Goal: Task Accomplishment & Management: Manage account settings

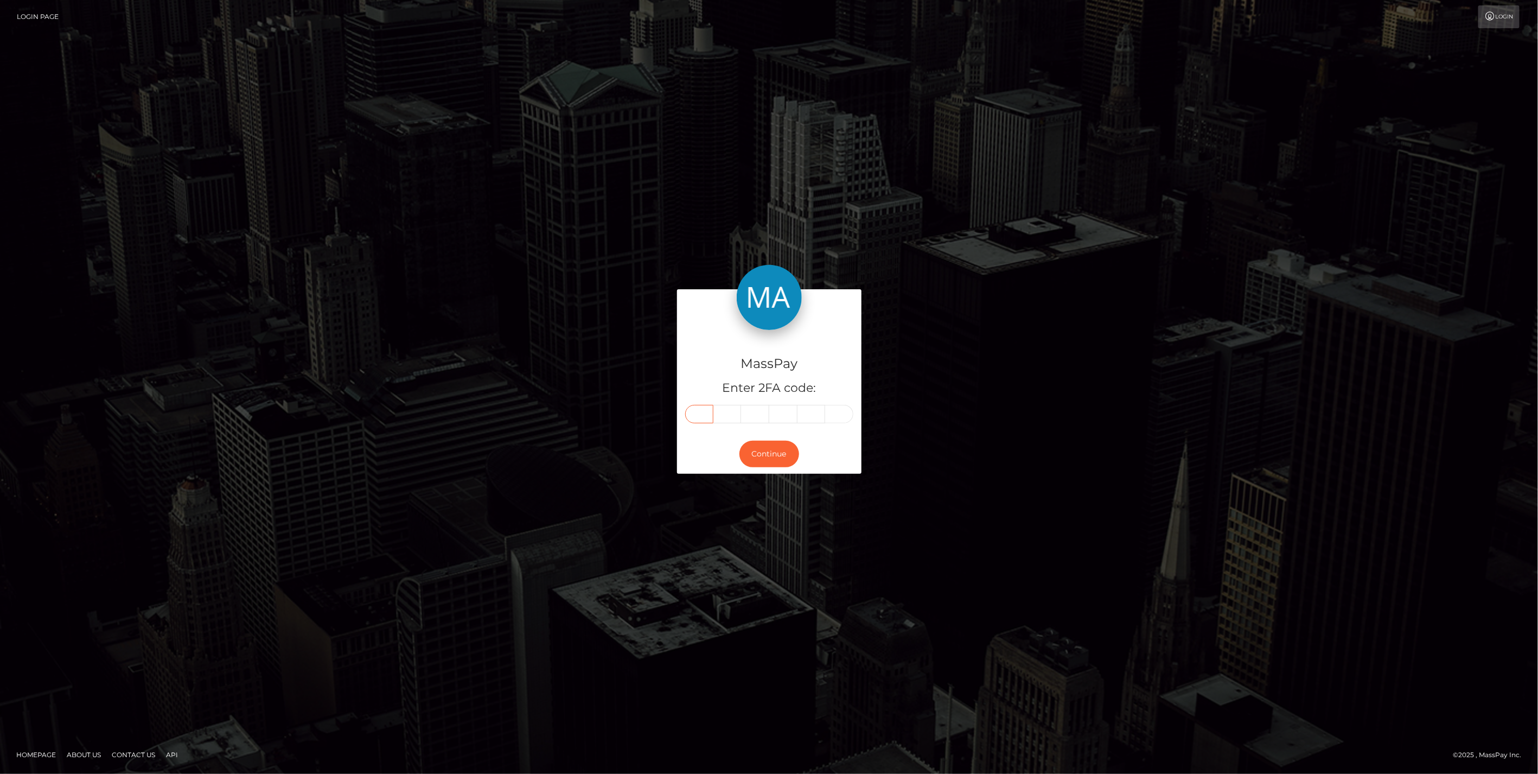
paste input "9"
type input "9"
type input "5"
type input "4"
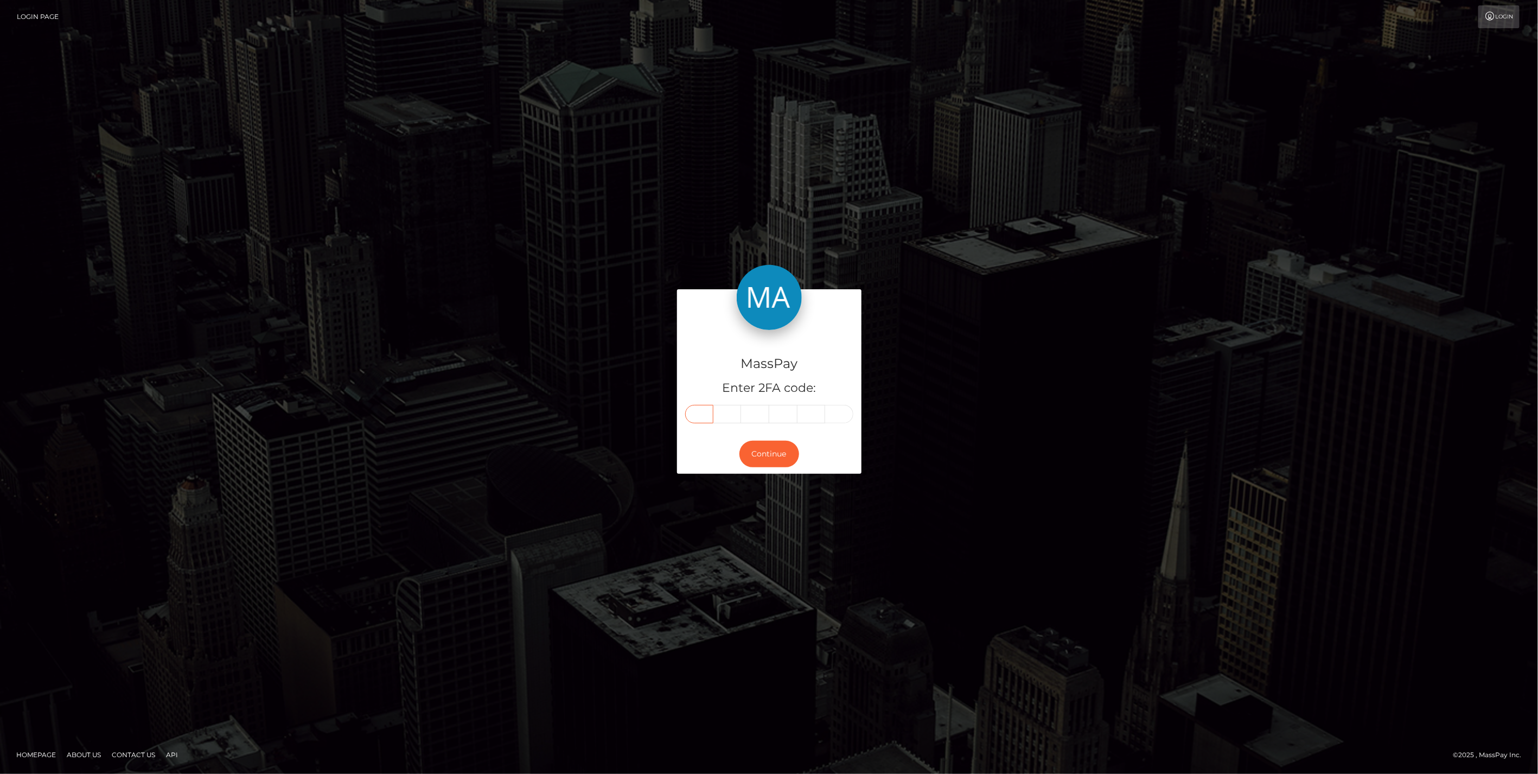
type input "3"
type input "2"
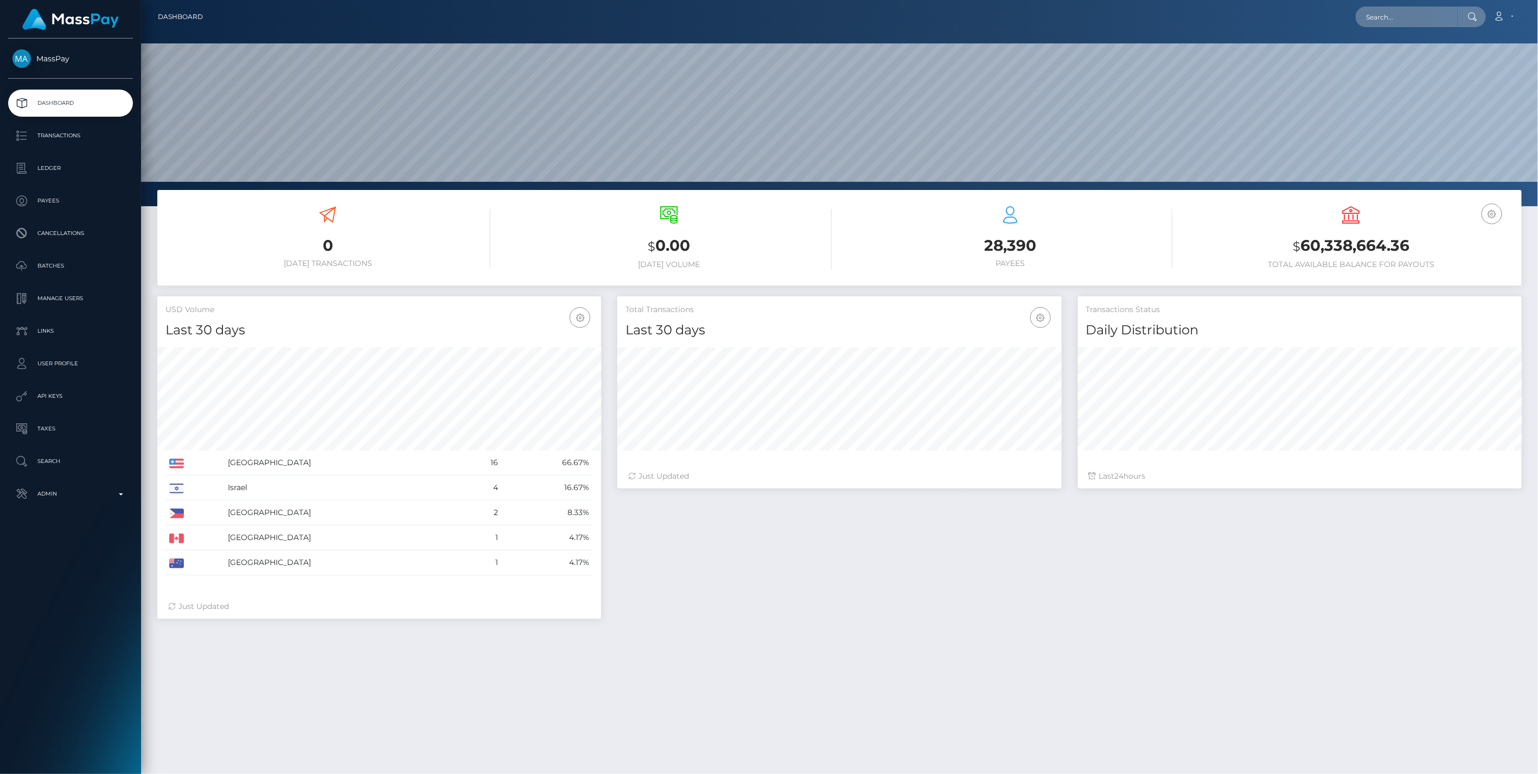
scroll to position [192, 443]
click at [119, 493] on b at bounding box center [121, 494] width 4 height 2
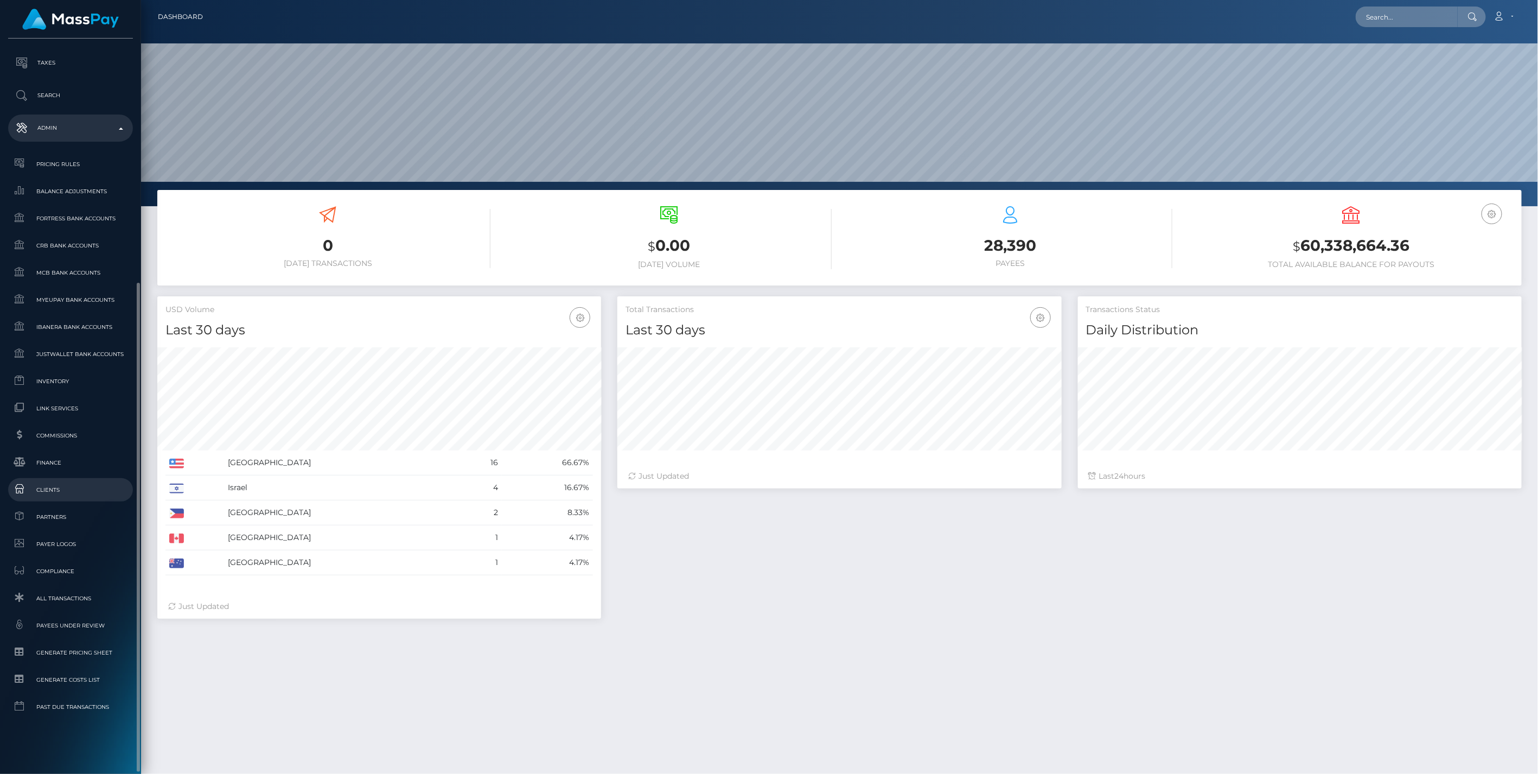
click at [58, 487] on span "Clients" at bounding box center [70, 489] width 116 height 12
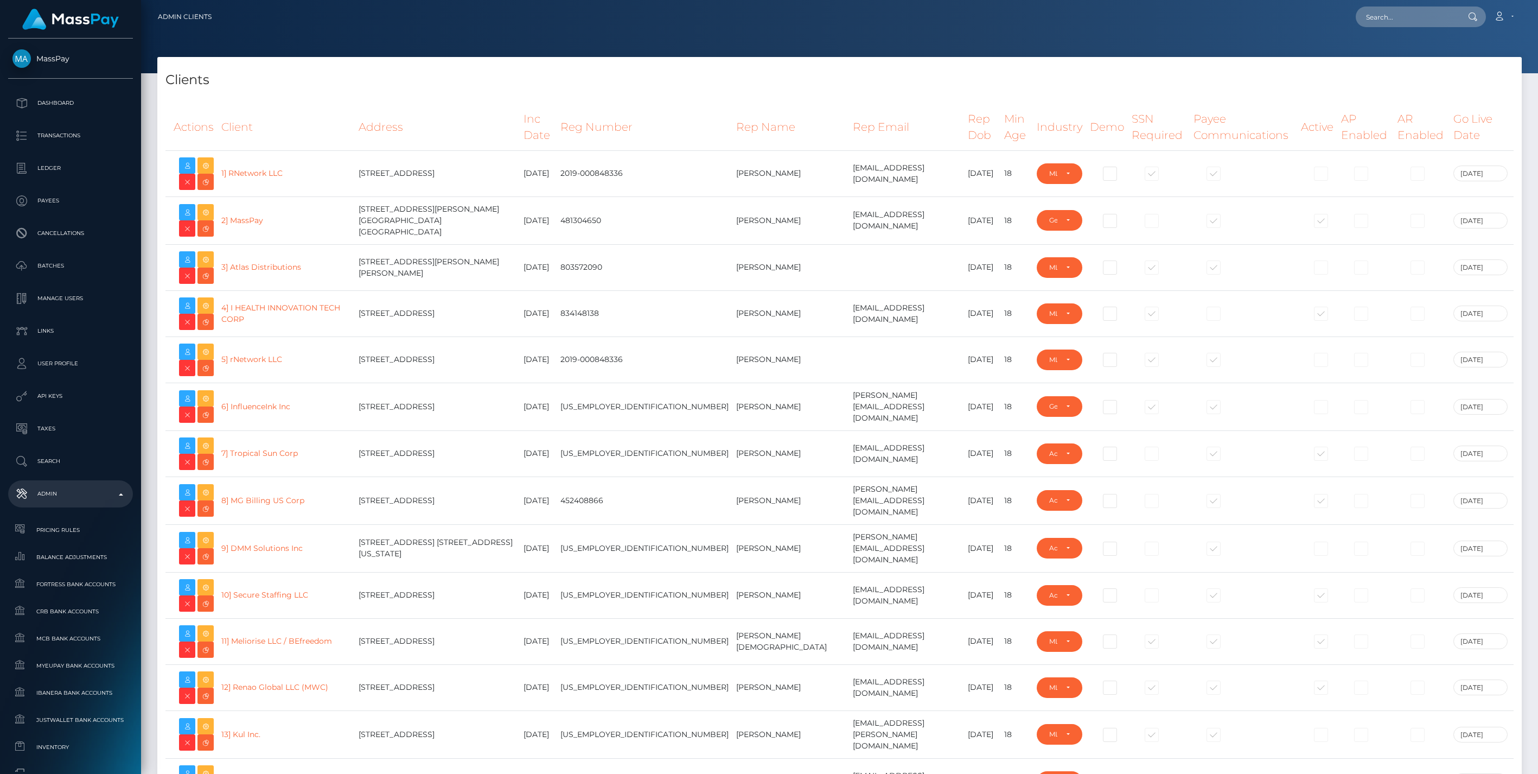
select select "223"
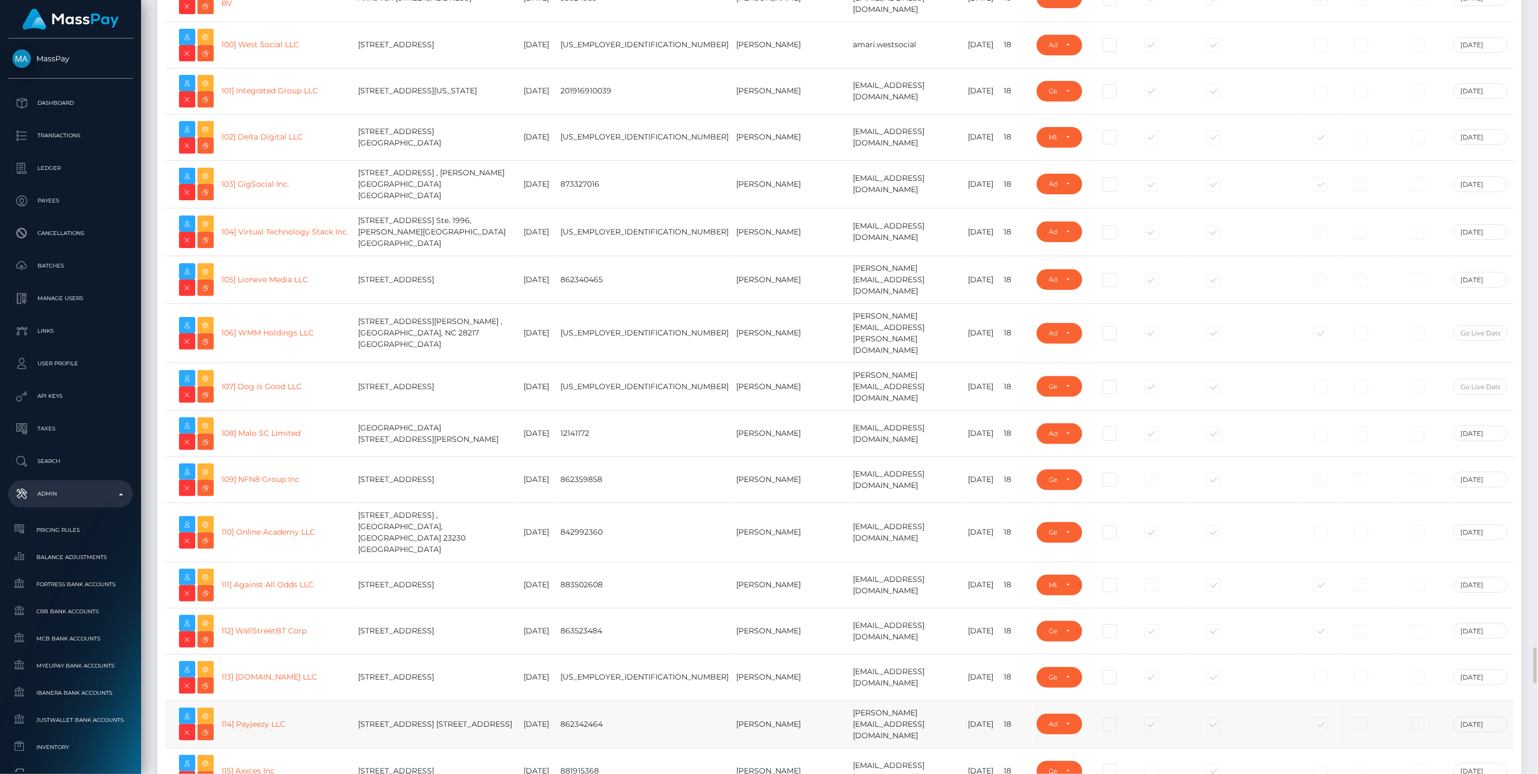
scroll to position [5226, 0]
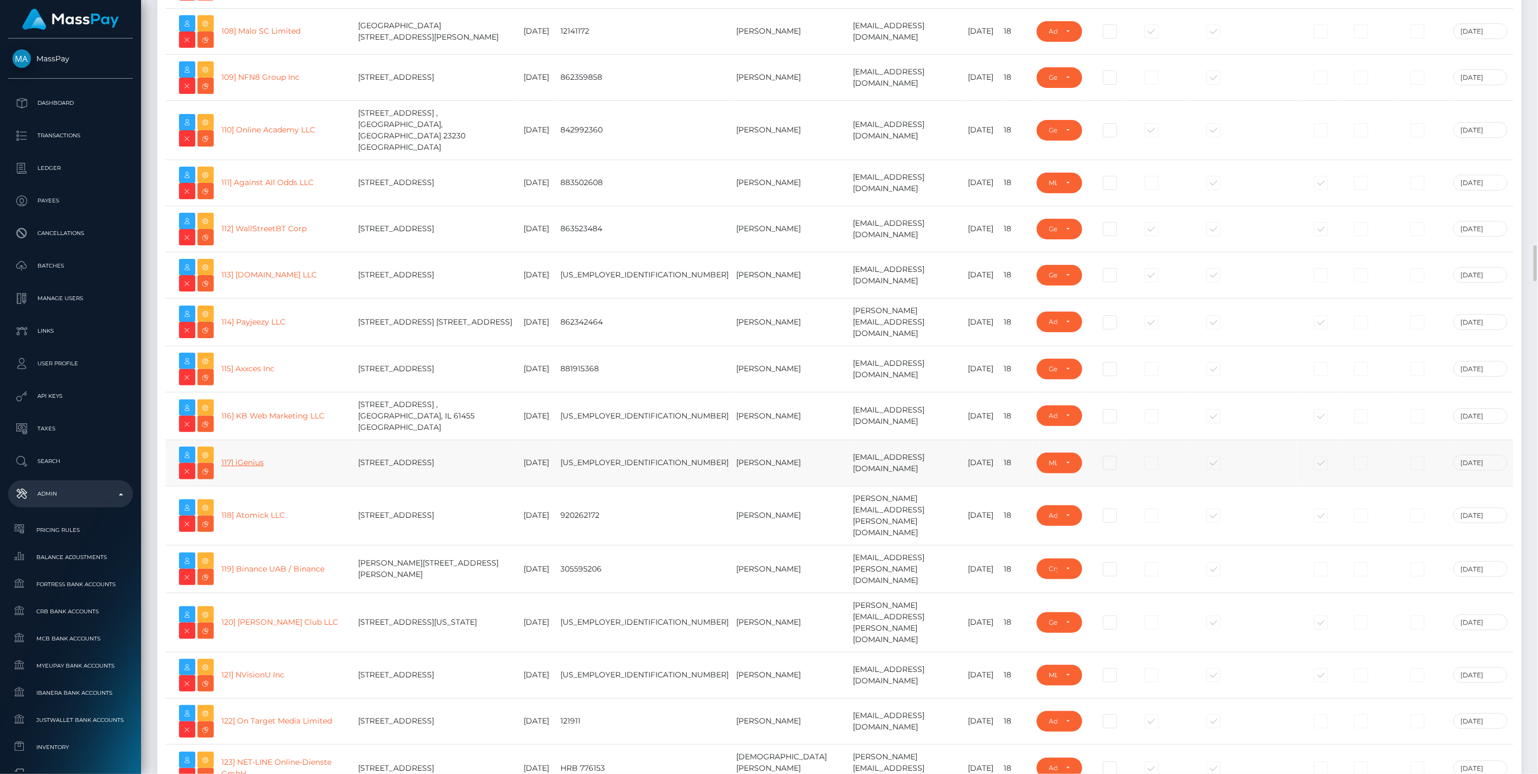
click at [257, 457] on link "117] iGenius" at bounding box center [242, 462] width 42 height 10
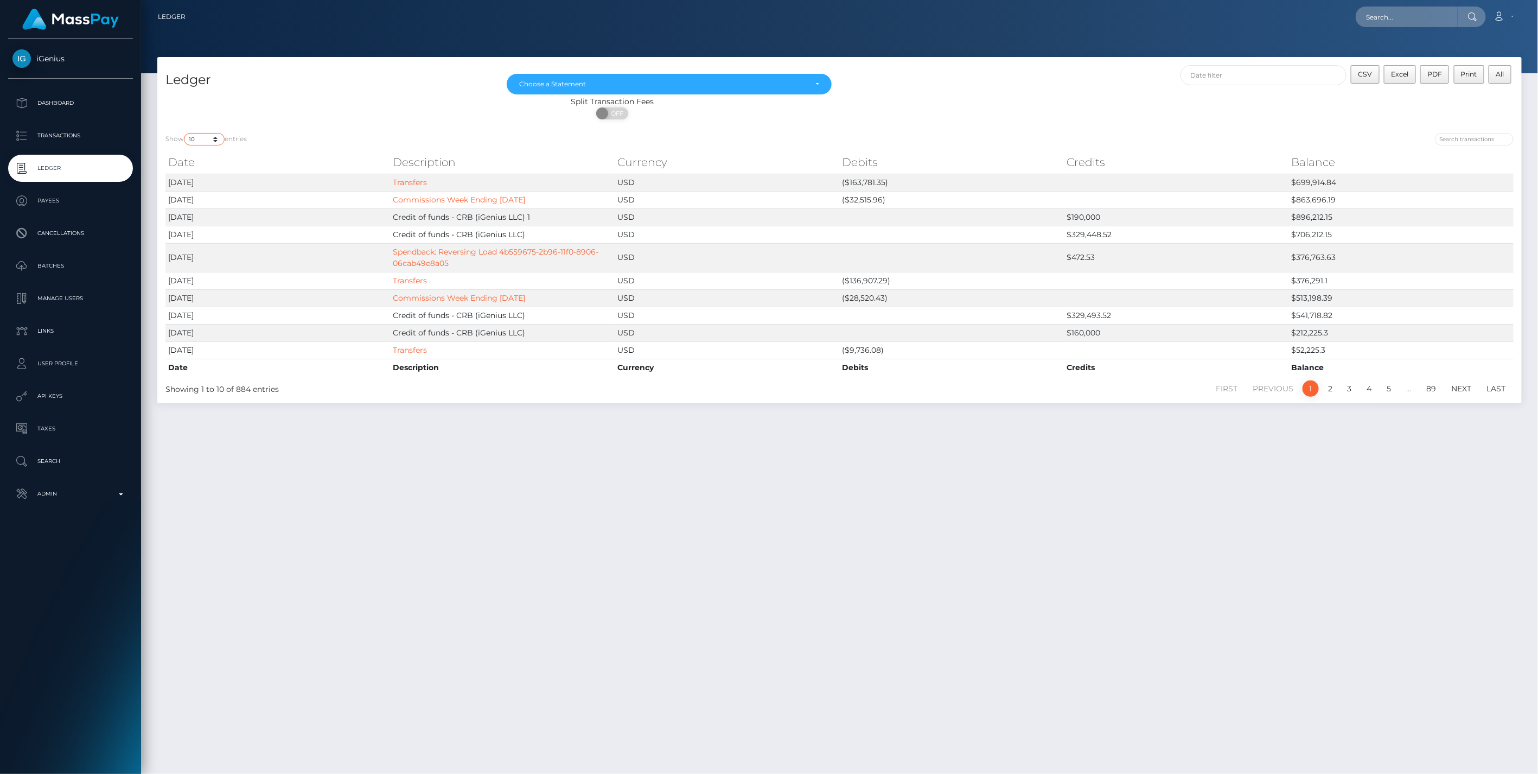
click at [215, 138] on select "10 25 50 100 250" at bounding box center [204, 139] width 41 height 12
select select "50"
click at [185, 133] on select "10 25 50 100 250" at bounding box center [204, 139] width 41 height 12
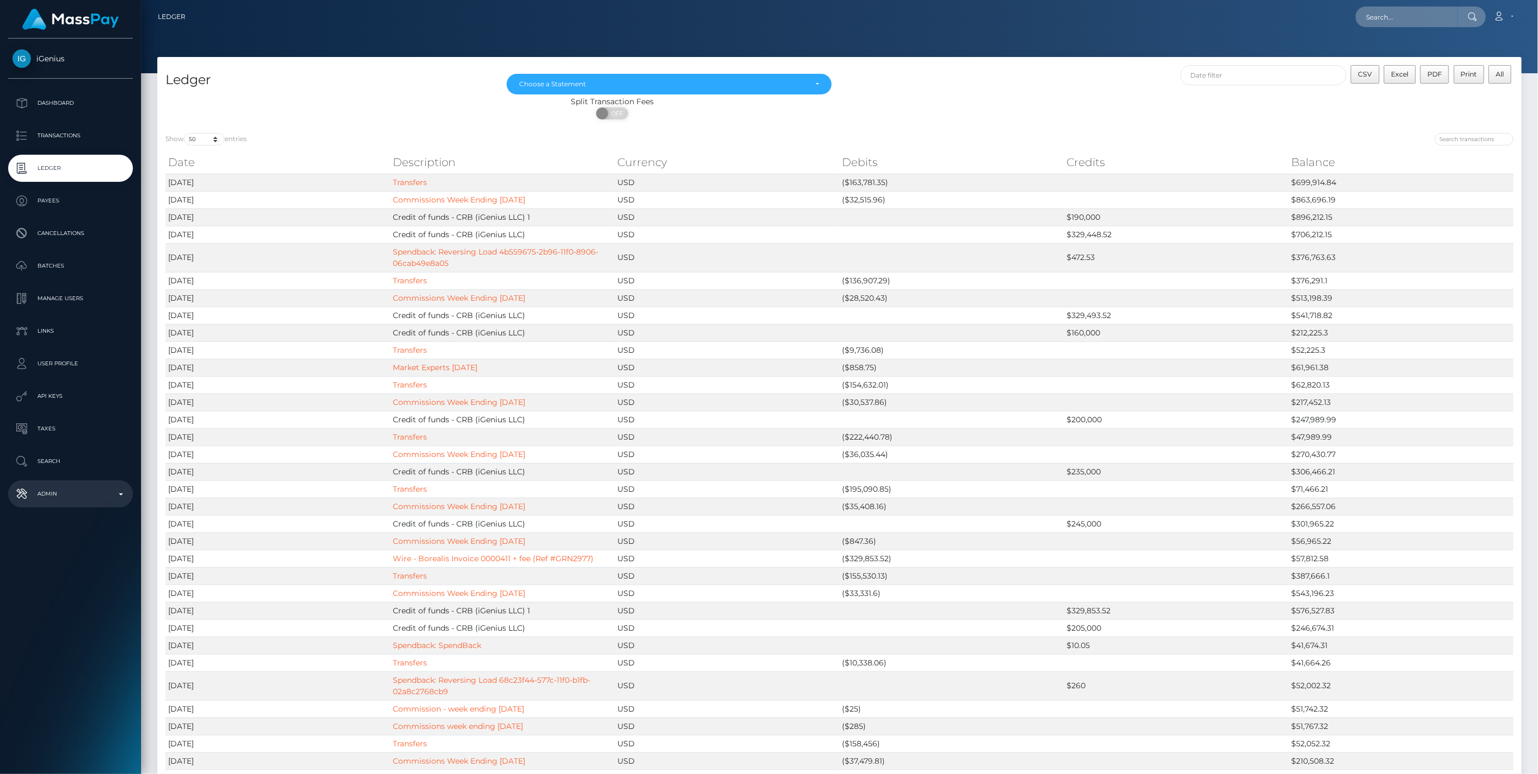
click at [120, 496] on p "Admin" at bounding box center [70, 493] width 116 height 16
click at [67, 557] on span "Balance Adjustments" at bounding box center [70, 557] width 116 height 12
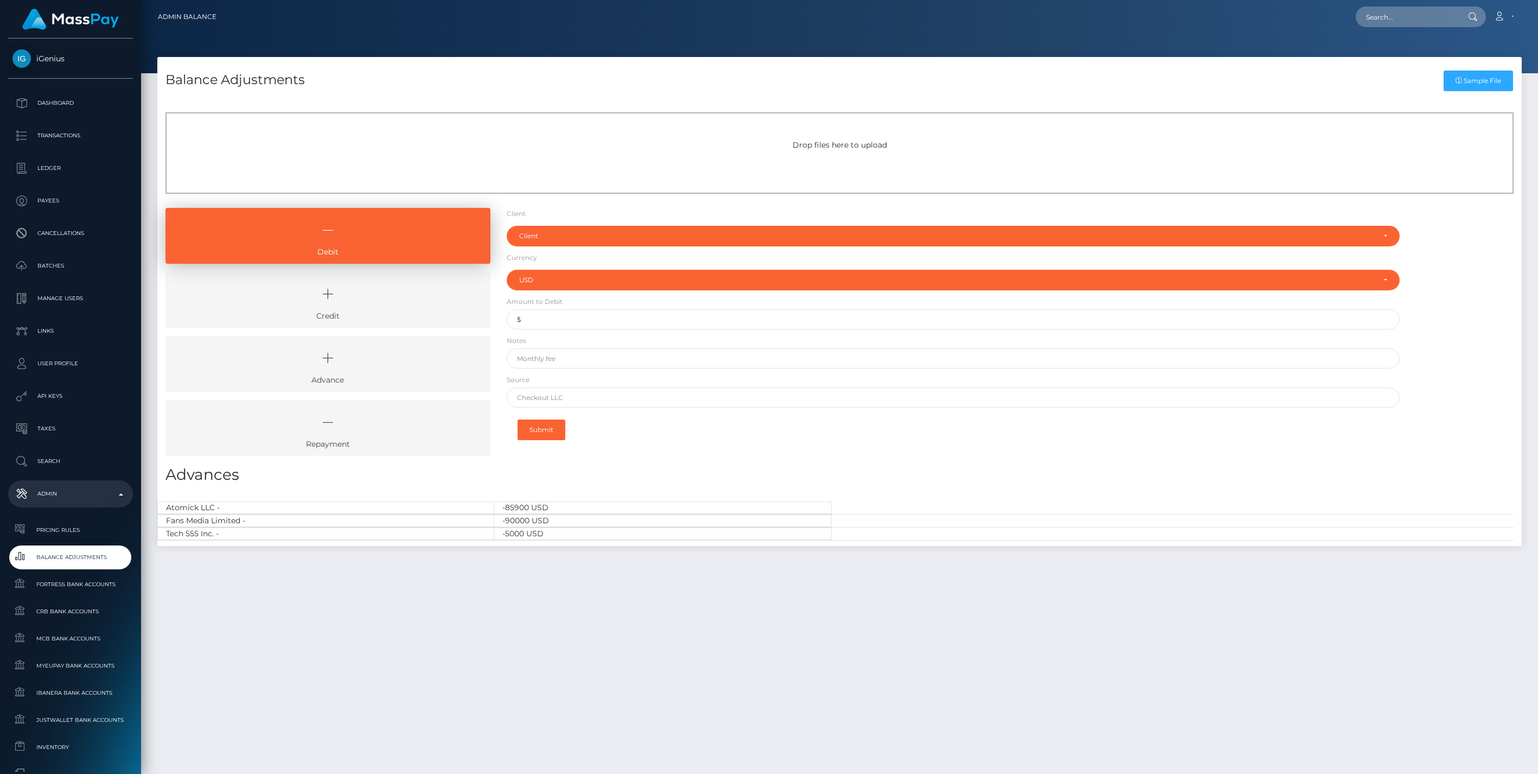
select select "USD"
click at [573, 238] on div "Client" at bounding box center [947, 236] width 856 height 9
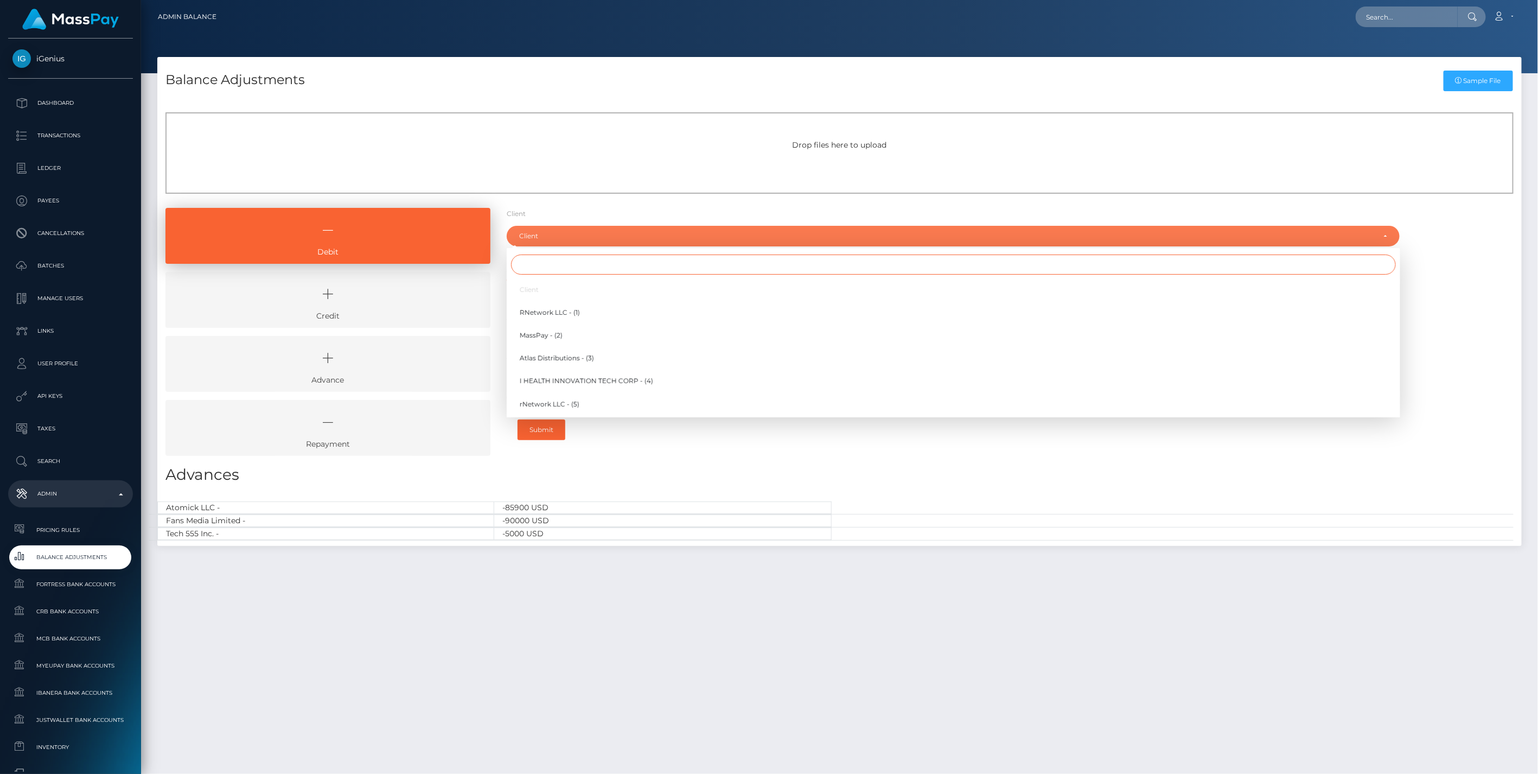
click at [549, 264] on input "Search" at bounding box center [953, 264] width 885 height 20
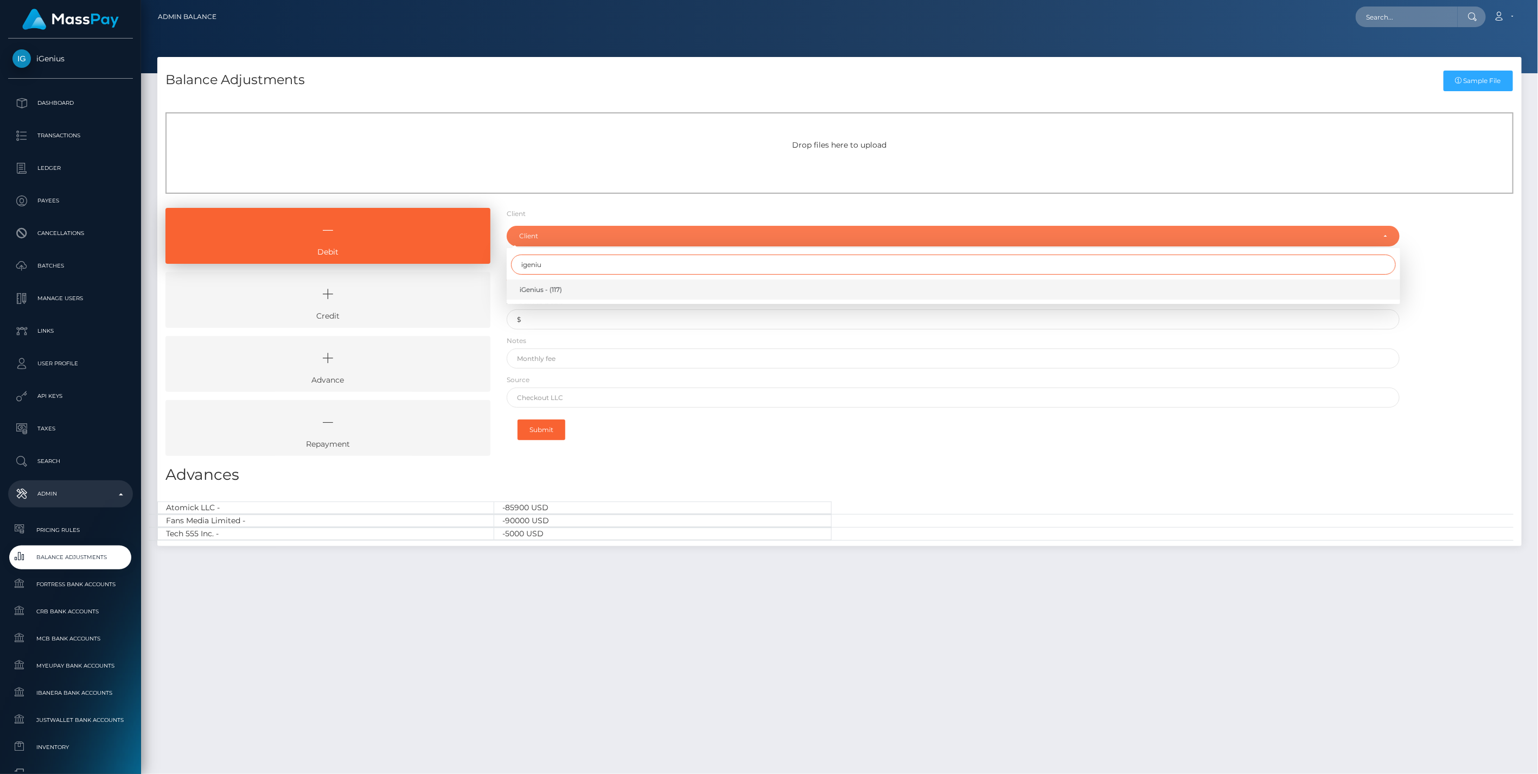
type input "igeniu"
click at [556, 293] on span "iGenius - (117)" at bounding box center [541, 290] width 42 height 10
select select "117"
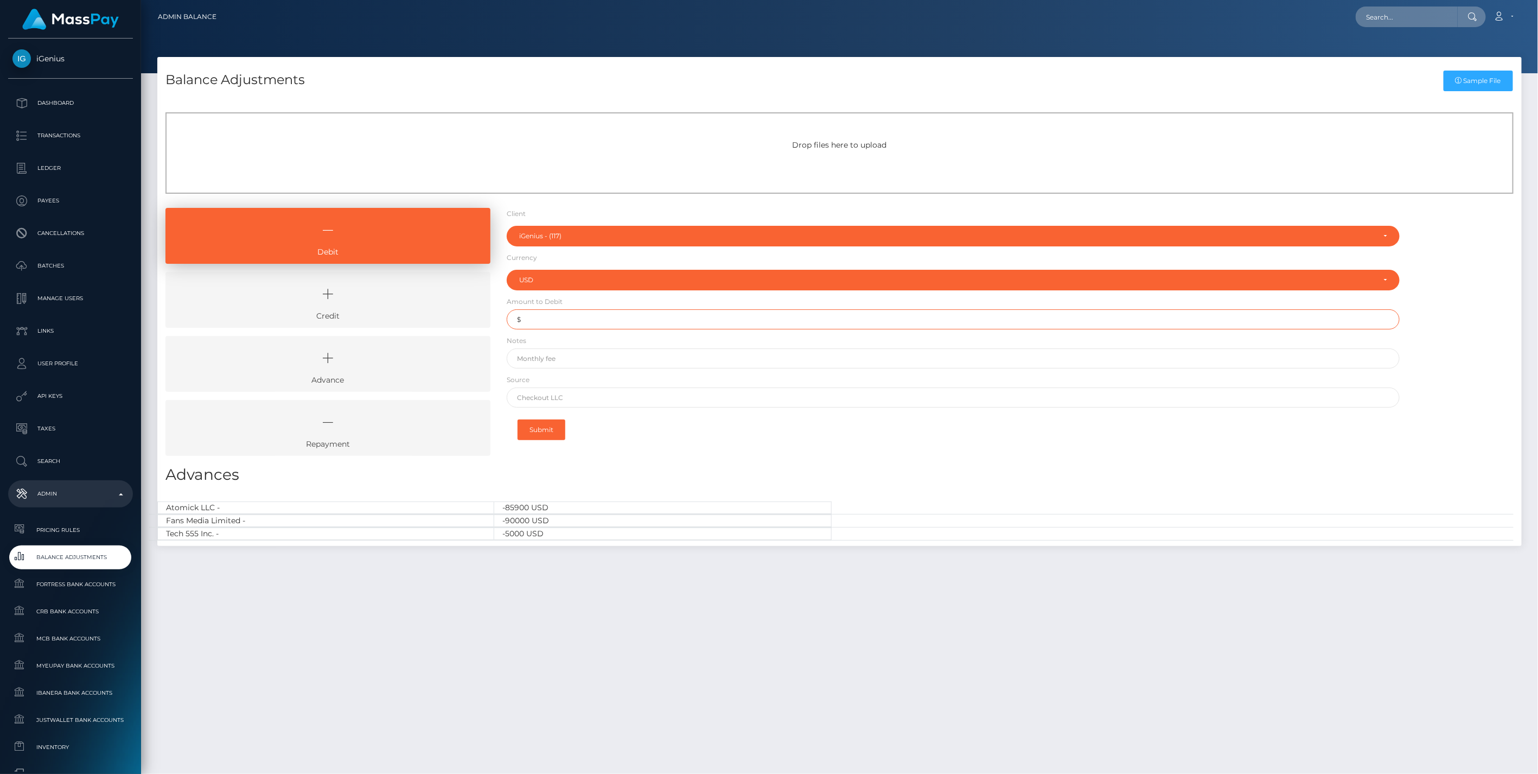
click at [542, 322] on input "$" at bounding box center [953, 319] width 893 height 20
paste input "329,448.52"
type input "$329,448.52"
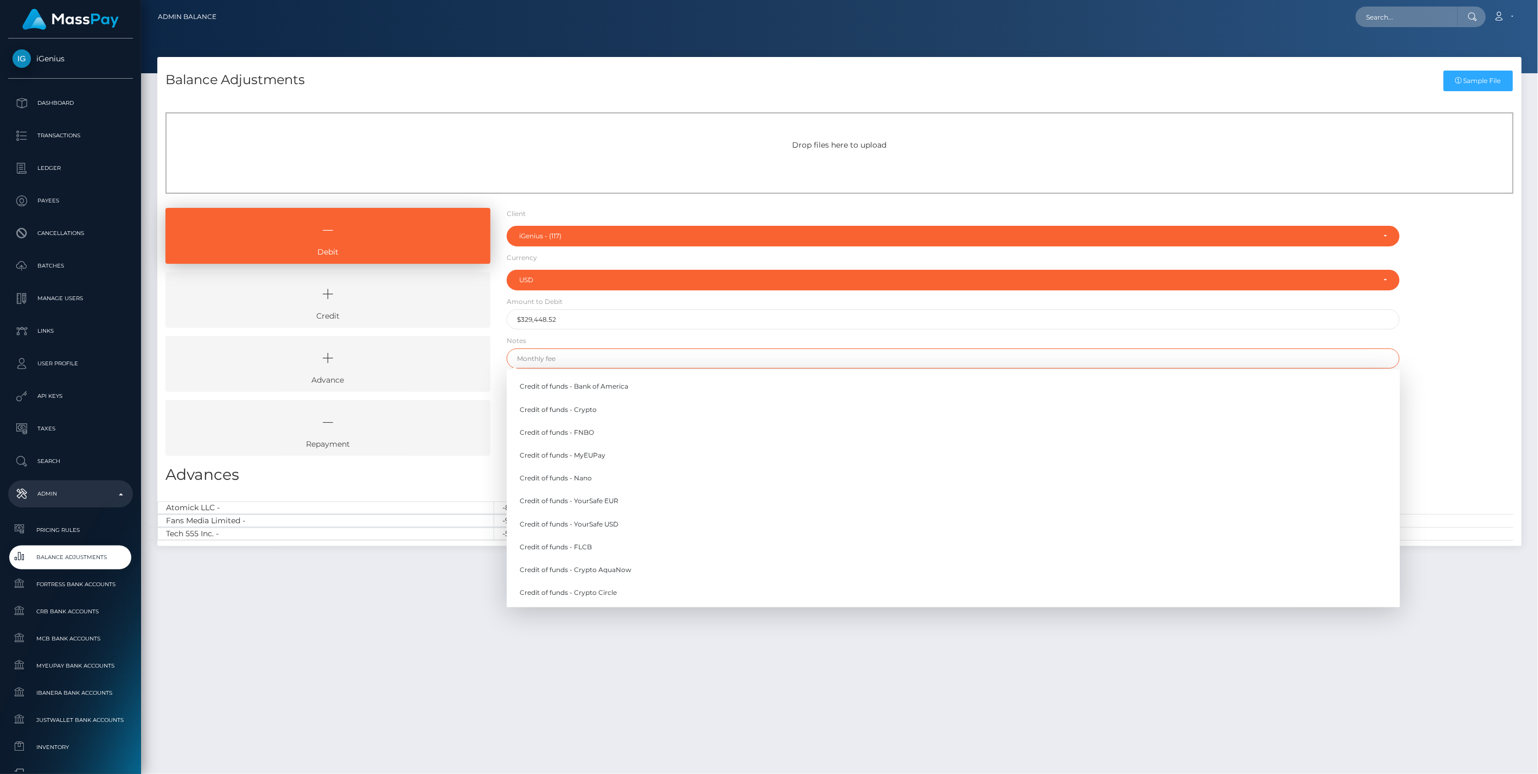
click at [554, 359] on input "text" at bounding box center [953, 358] width 893 height 20
paste input "Wire inadvertently sent on 9/2/25 to iGenius Regions Bank (Ref #GRN3001)"
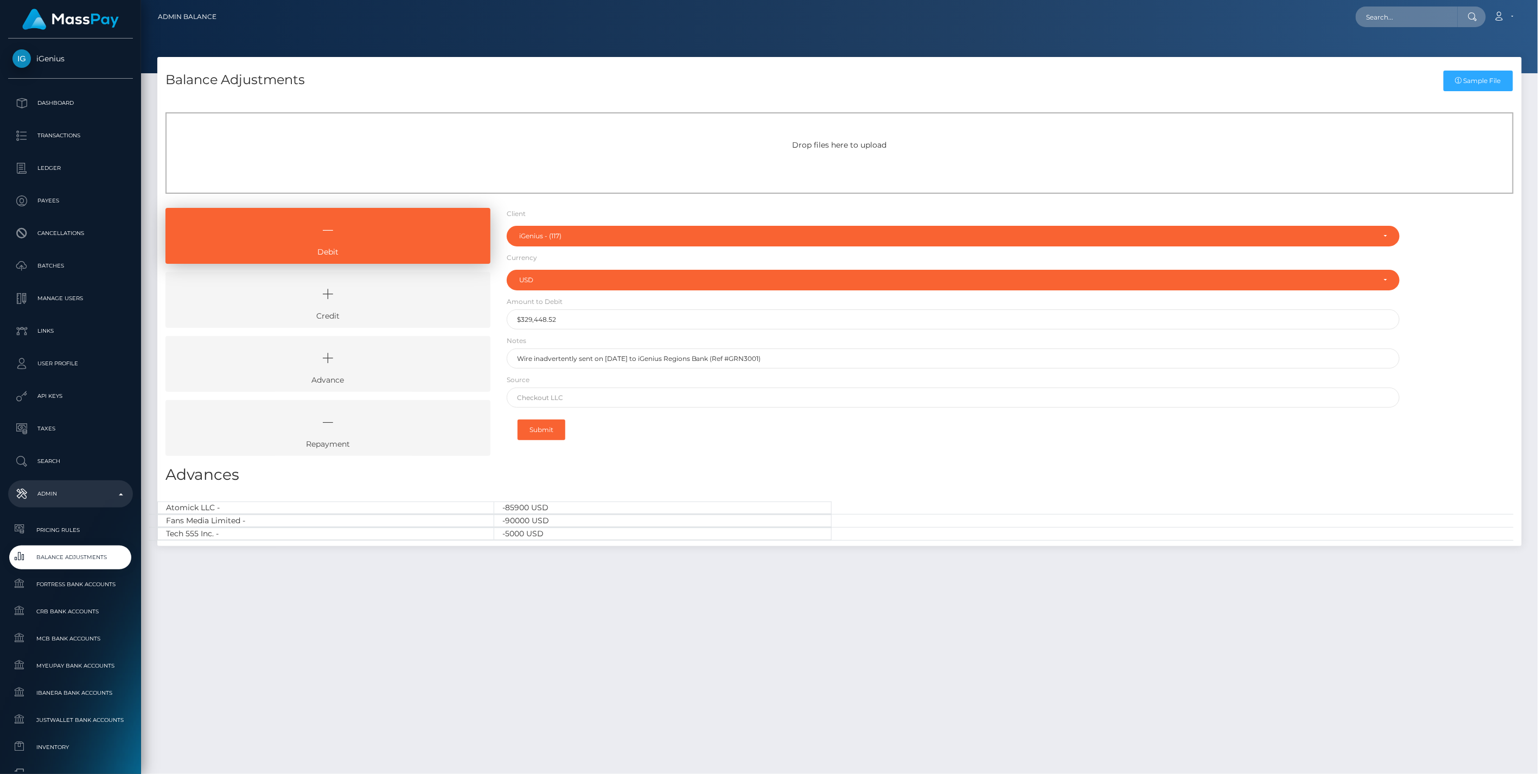
click at [1454, 328] on div "Debit Credit Advance Repayment" at bounding box center [839, 336] width 1364 height 256
click at [792, 361] on input "Wire inadvertently sent on 9/2/25 to iGenius Regions Bank (Ref #GRN3001)" at bounding box center [953, 358] width 893 height 20
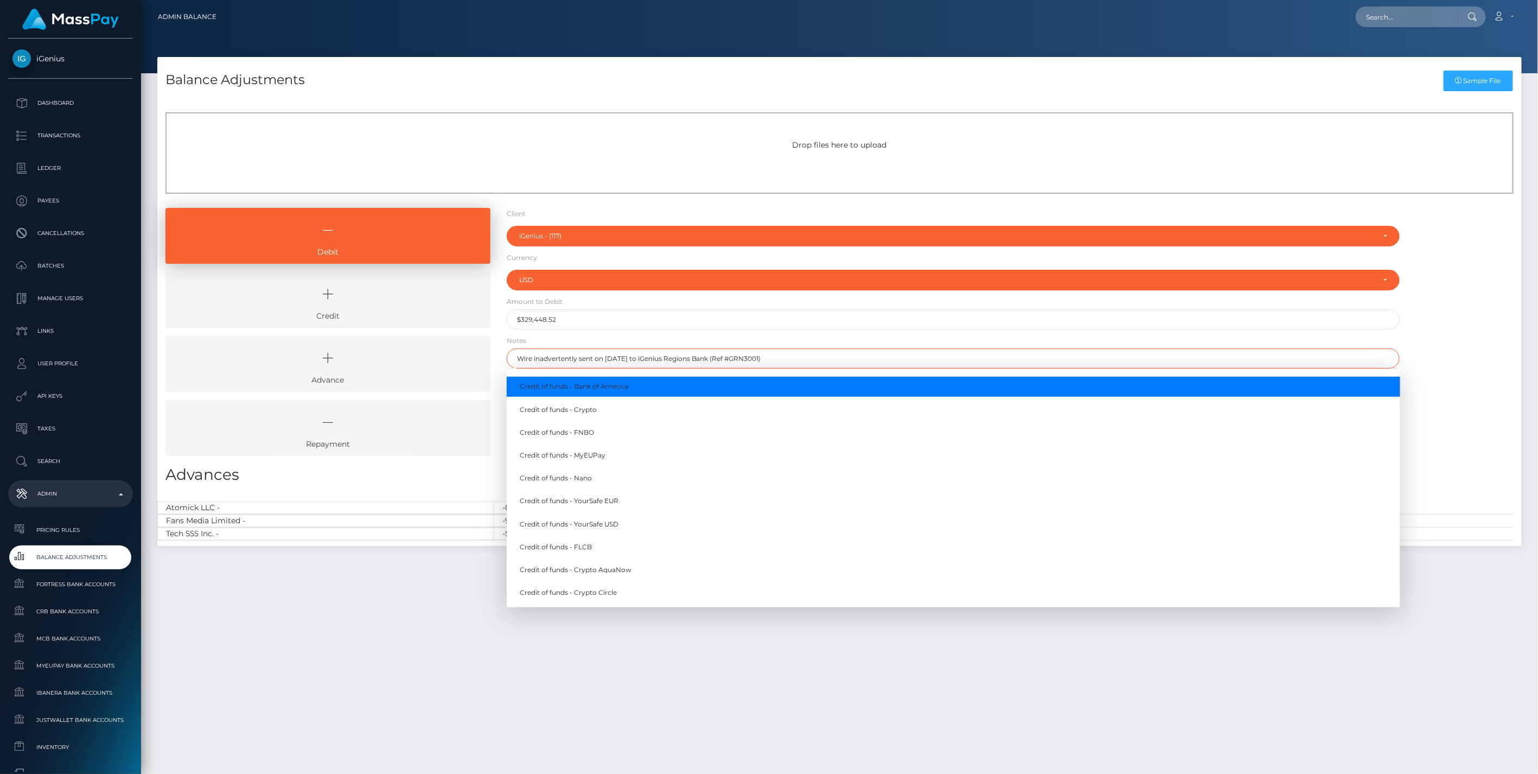
type input "Wire inadvertently sent on 9/2/25 to iGenius Regions Bank (Ref #GRN3001)"
click at [1463, 365] on div "Debit Credit Advance Repayment" at bounding box center [839, 336] width 1364 height 256
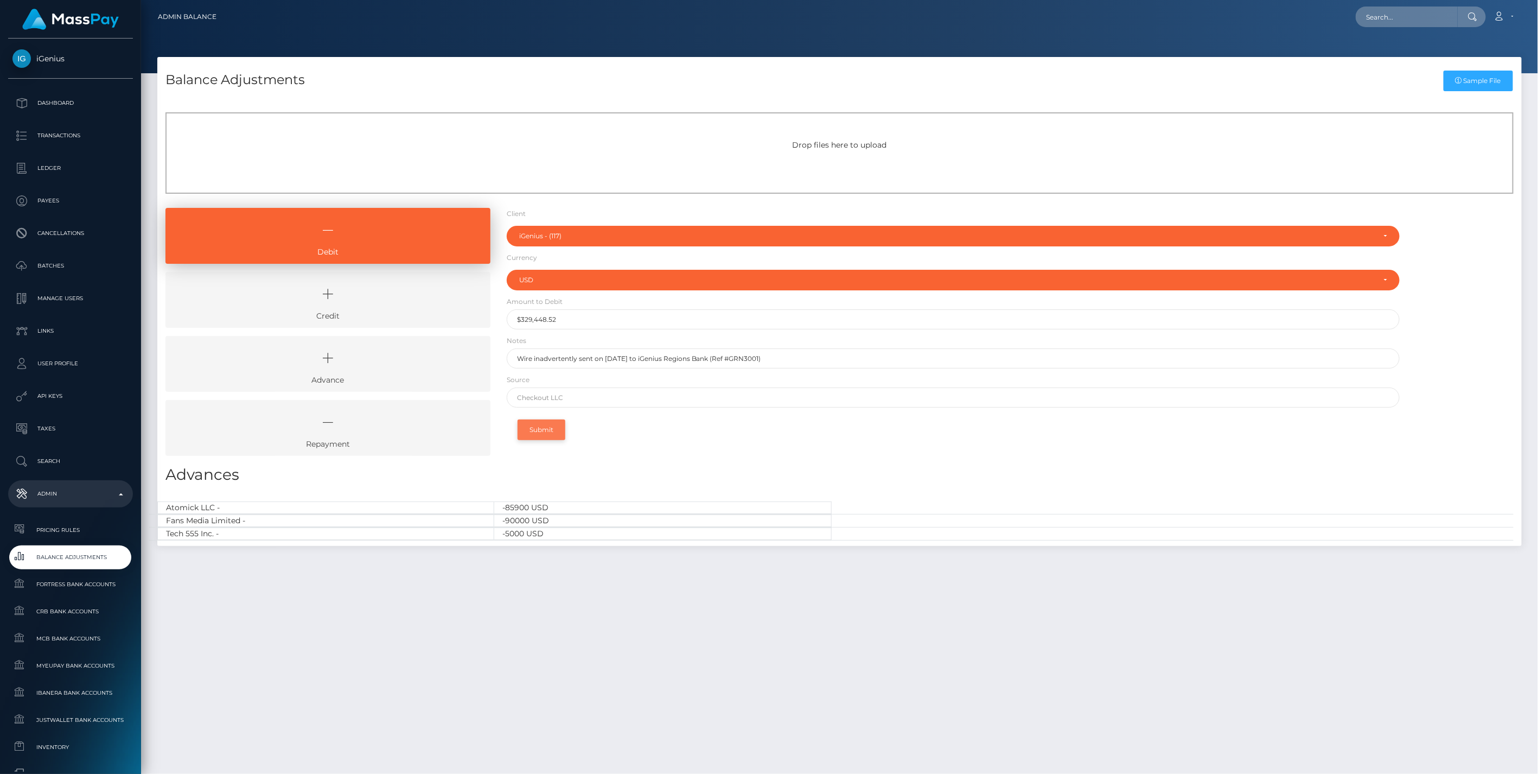
click at [536, 432] on button "Submit" at bounding box center [541, 429] width 48 height 21
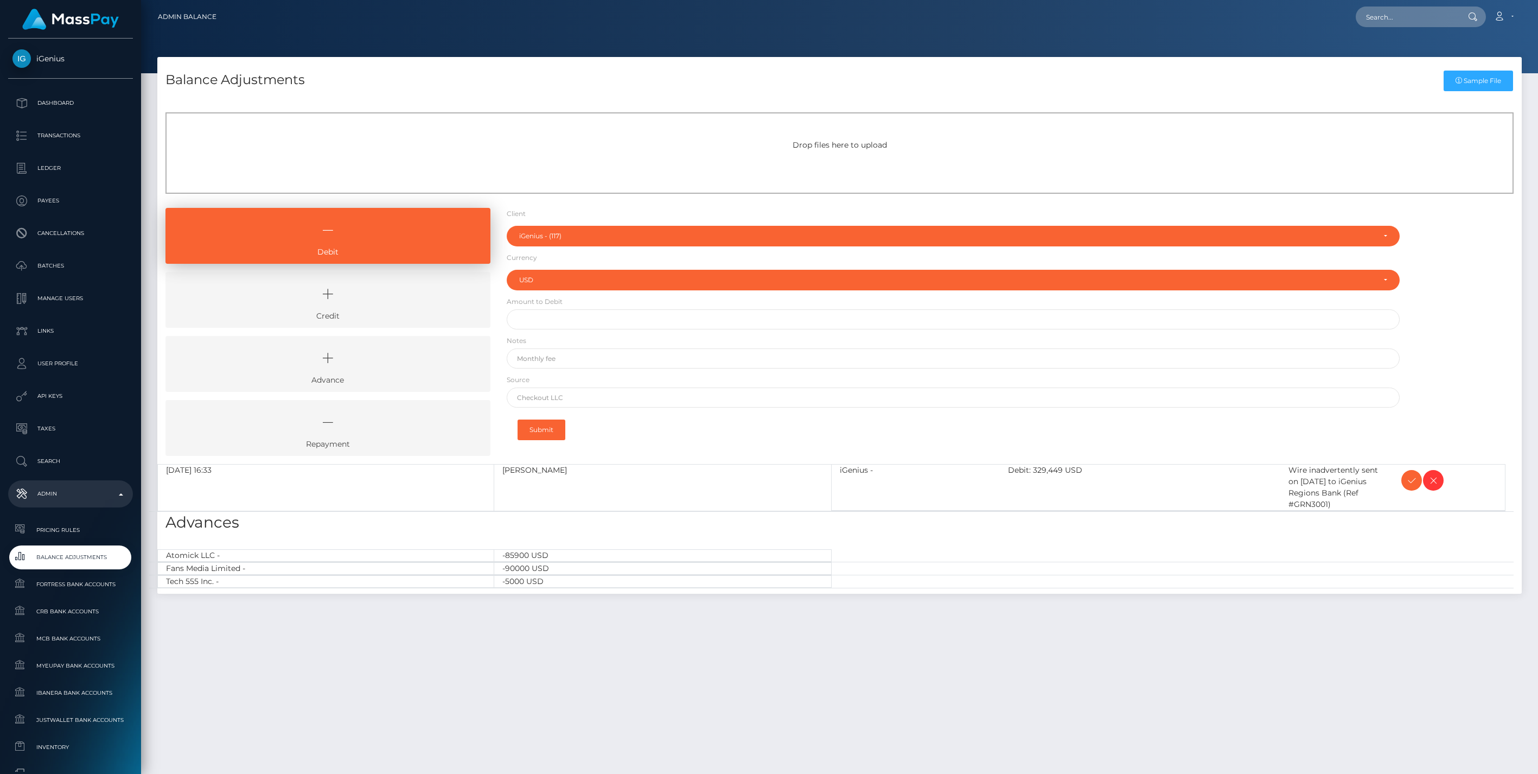
select select "117"
select select "USD"
click at [1408, 483] on icon at bounding box center [1411, 481] width 13 height 14
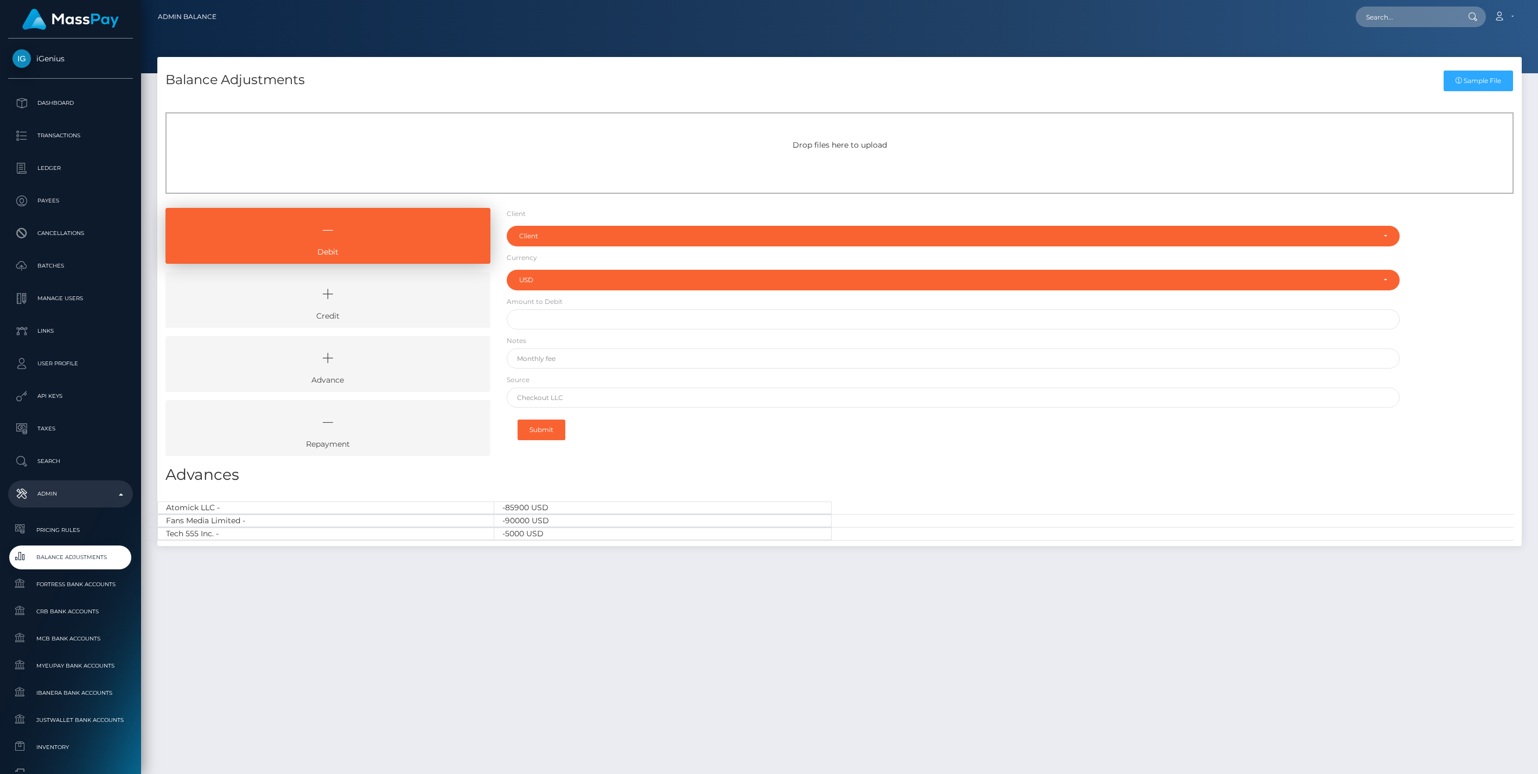
select select "USD"
click at [538, 240] on div "Client" at bounding box center [947, 236] width 856 height 9
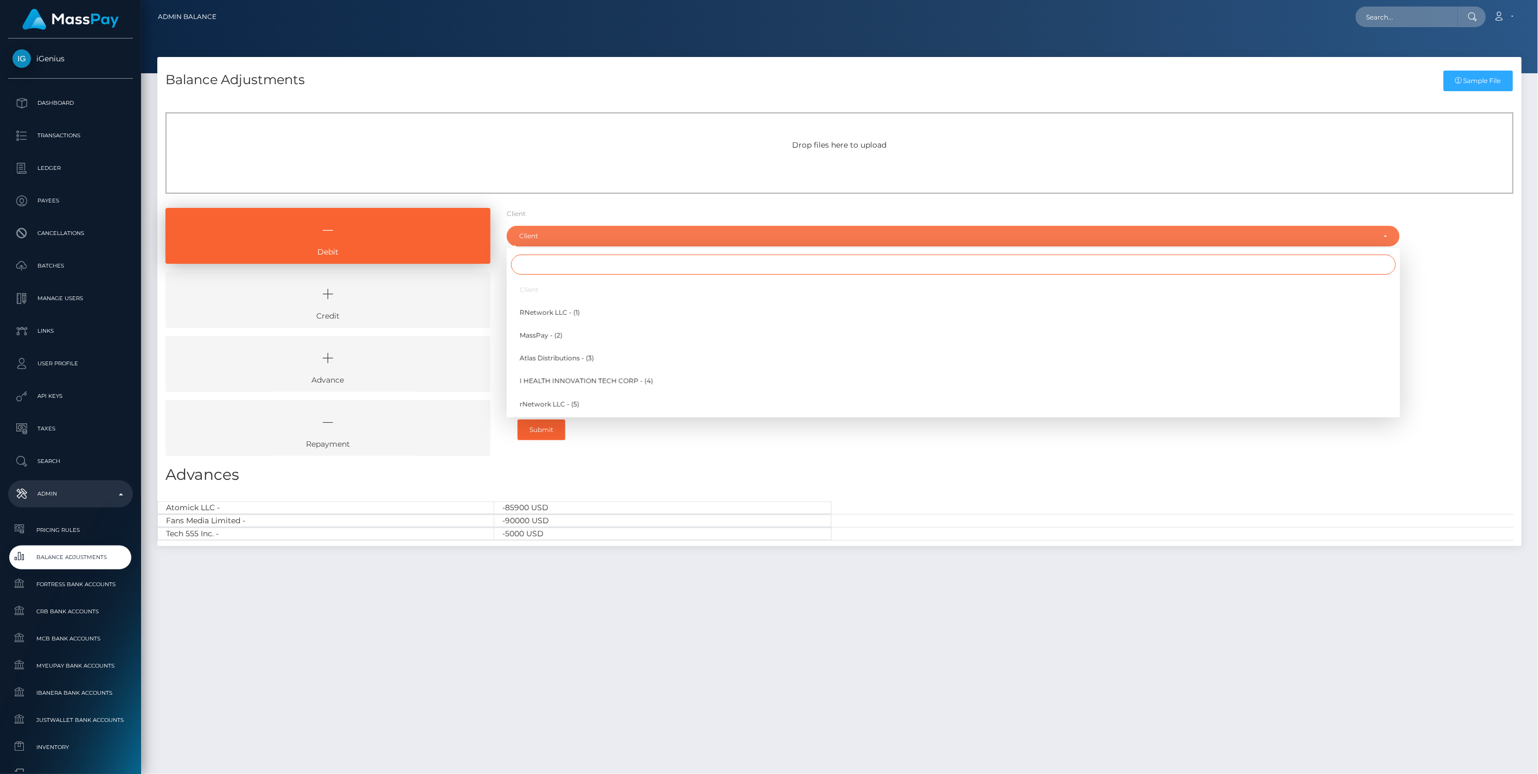
click at [556, 269] on input "Search" at bounding box center [953, 264] width 885 height 20
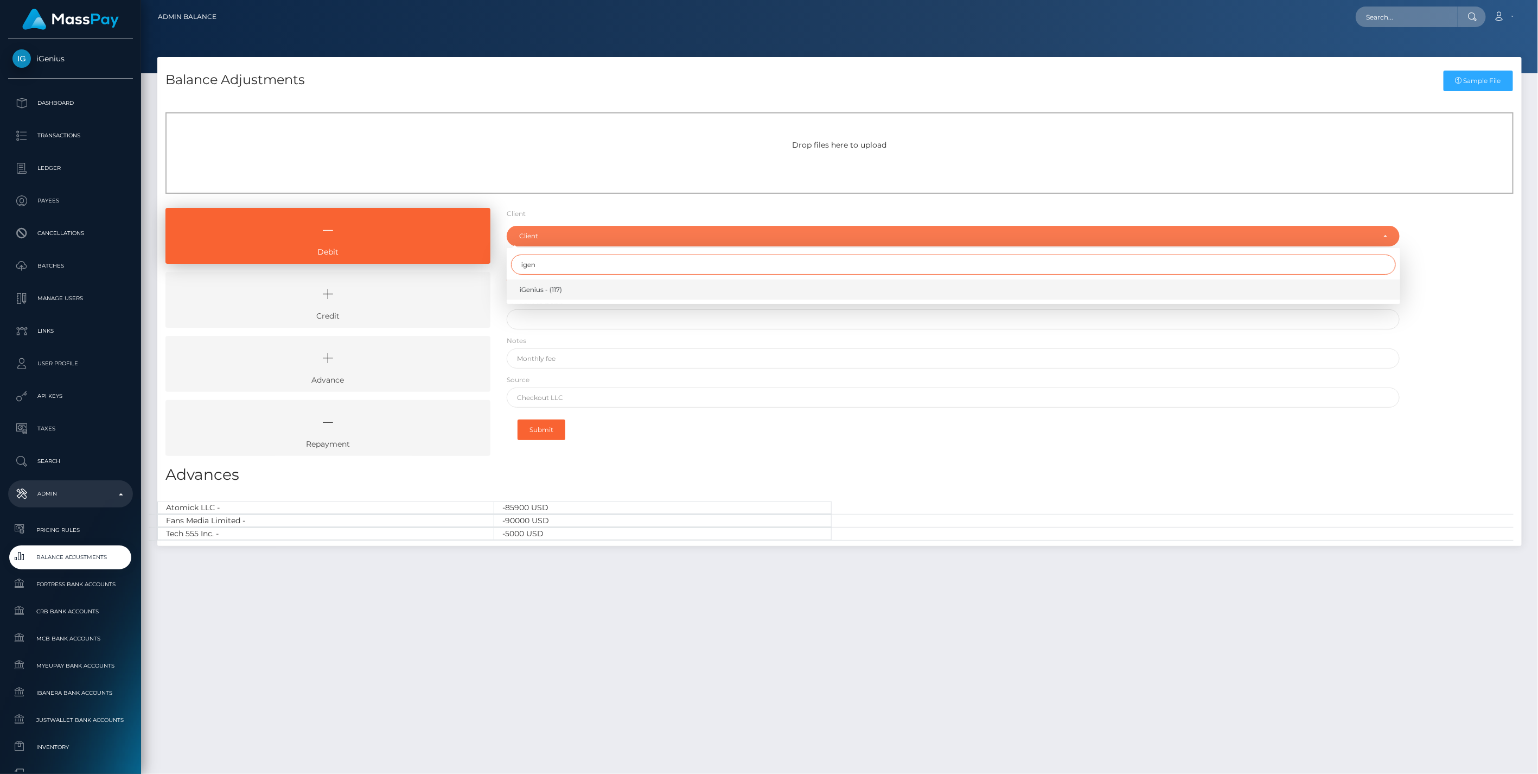
type input "igen"
click at [559, 289] on span "iGenius - (117)" at bounding box center [541, 290] width 42 height 10
select select "117"
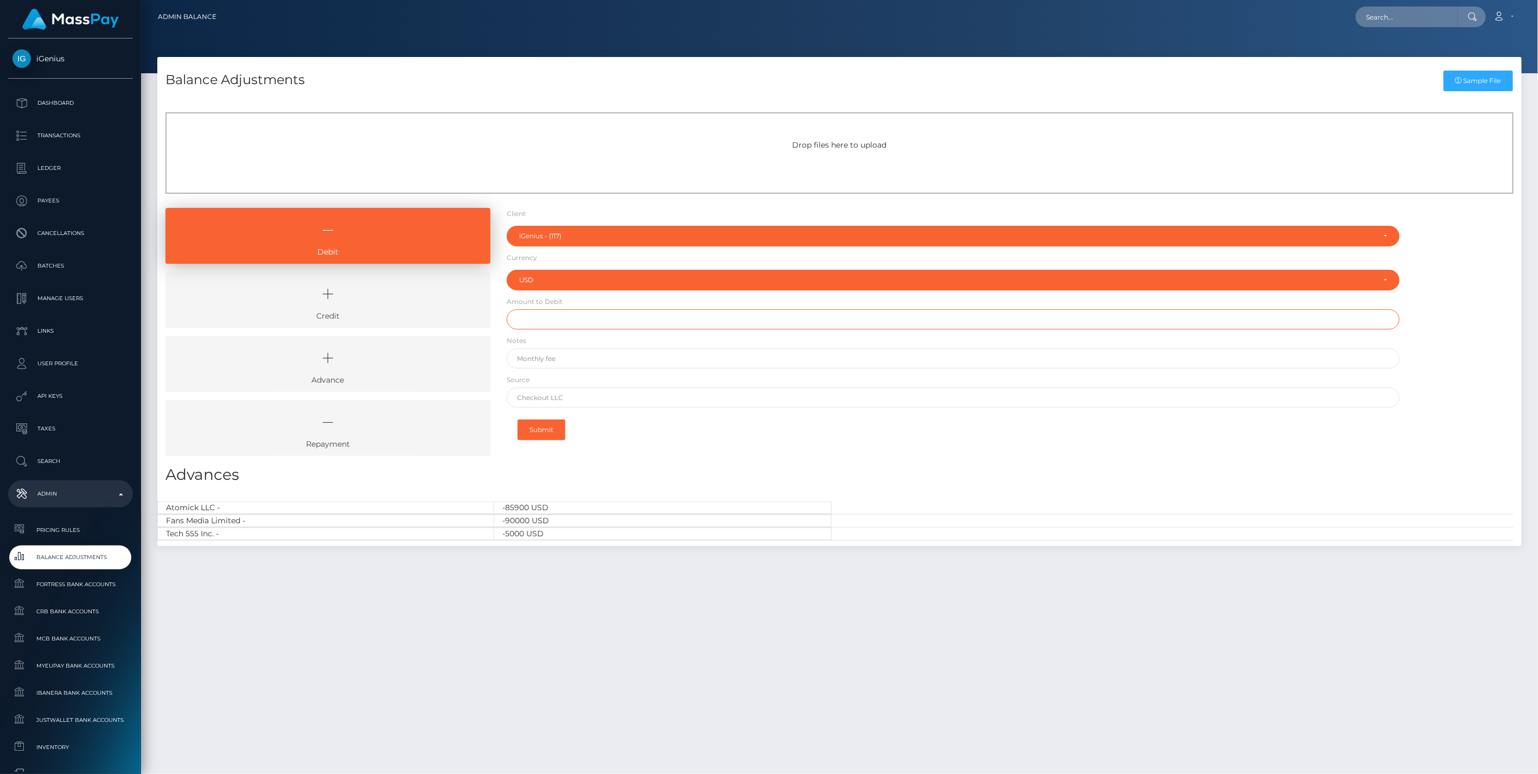
click at [559, 326] on input "text" at bounding box center [953, 319] width 893 height 20
paste input "329,493.52"
type input "$329,493.52"
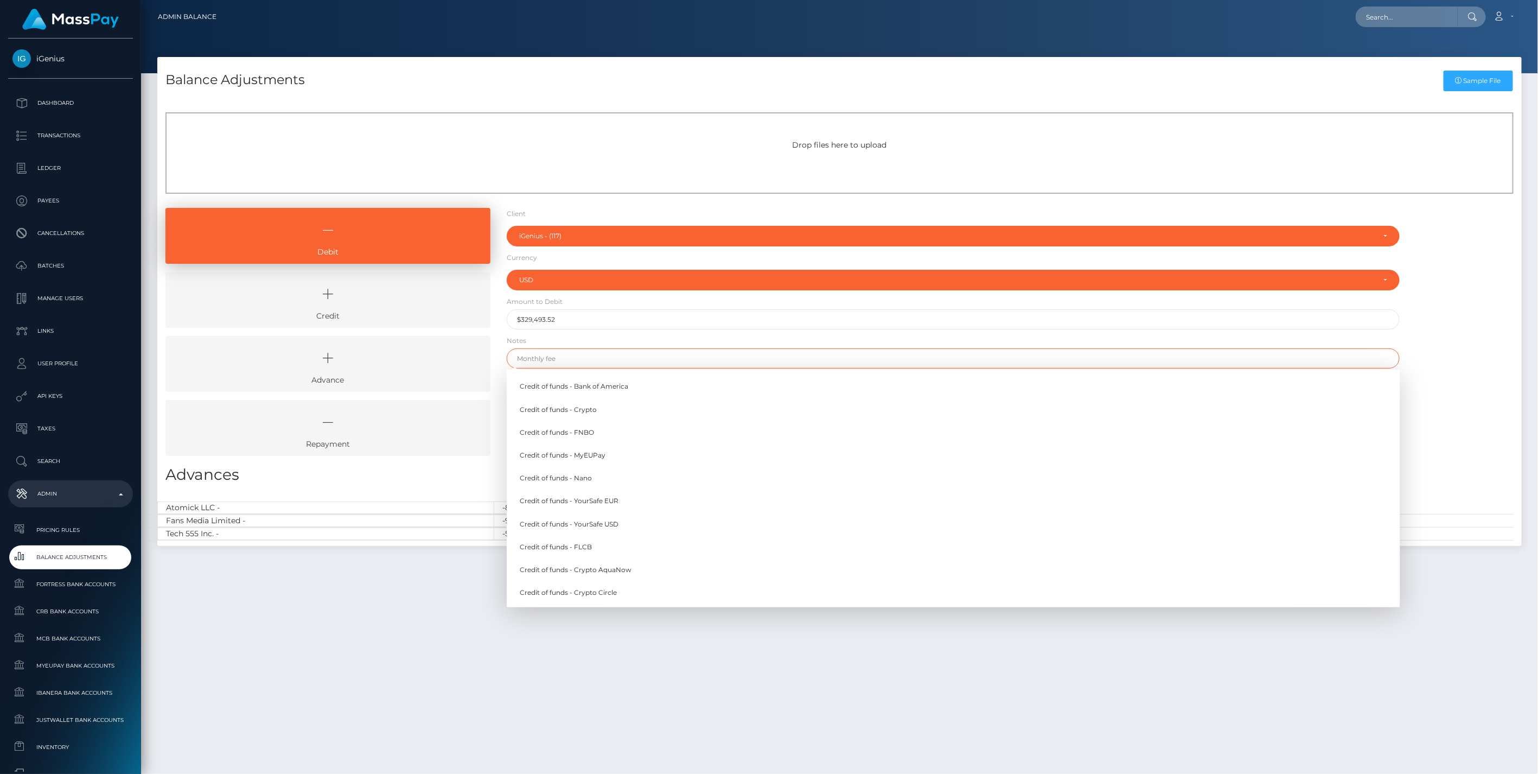
click at [540, 355] on input "text" at bounding box center [953, 358] width 893 height 20
paste input "Wire - Borealis Invoice 0000419 + fee (Ref #GRN3007)"
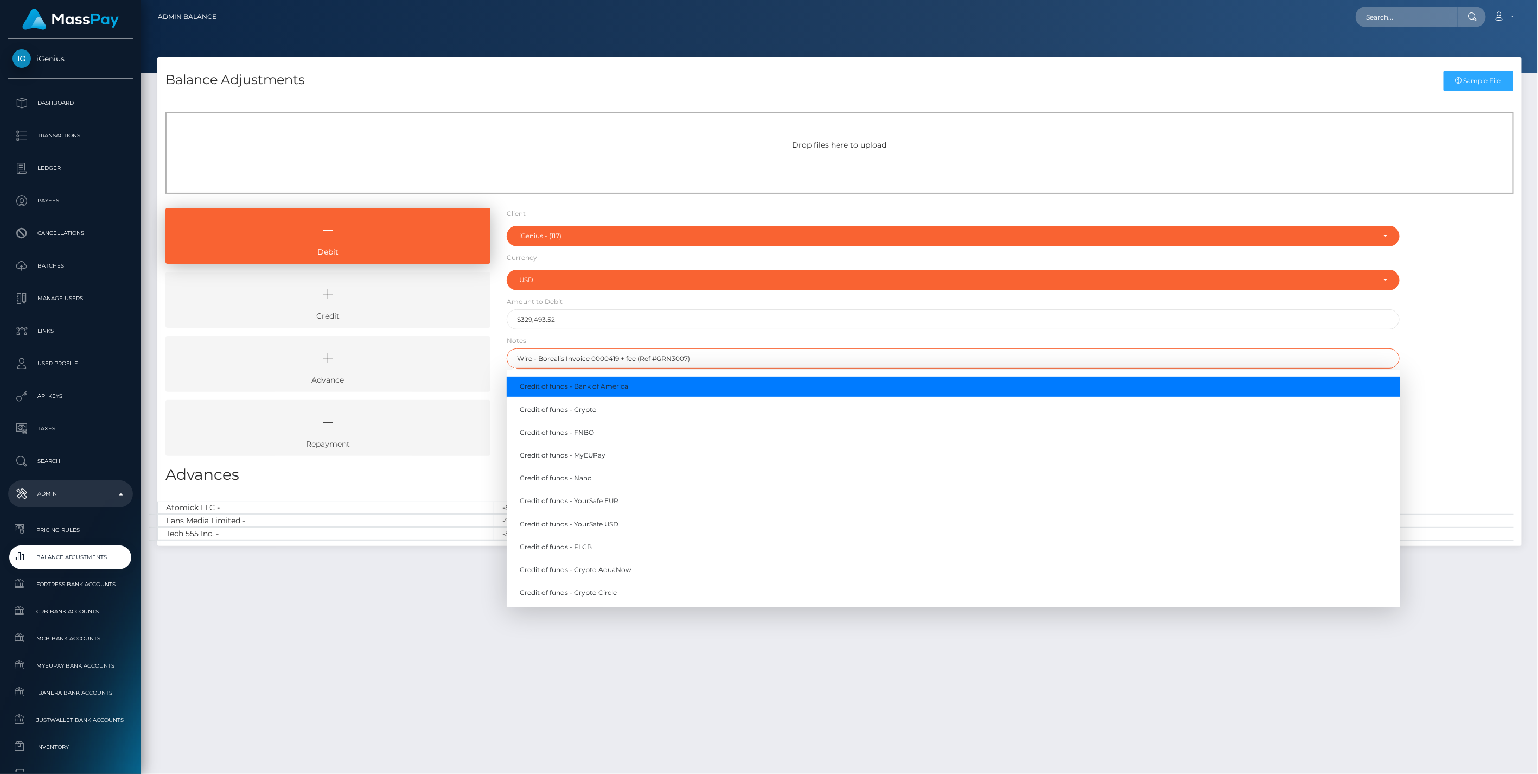
type input "Wire - Borealis Invoice 0000419 + fee (Ref #GRN3007)"
click at [1455, 343] on div "Debit Credit Advance Repayment" at bounding box center [839, 336] width 1364 height 256
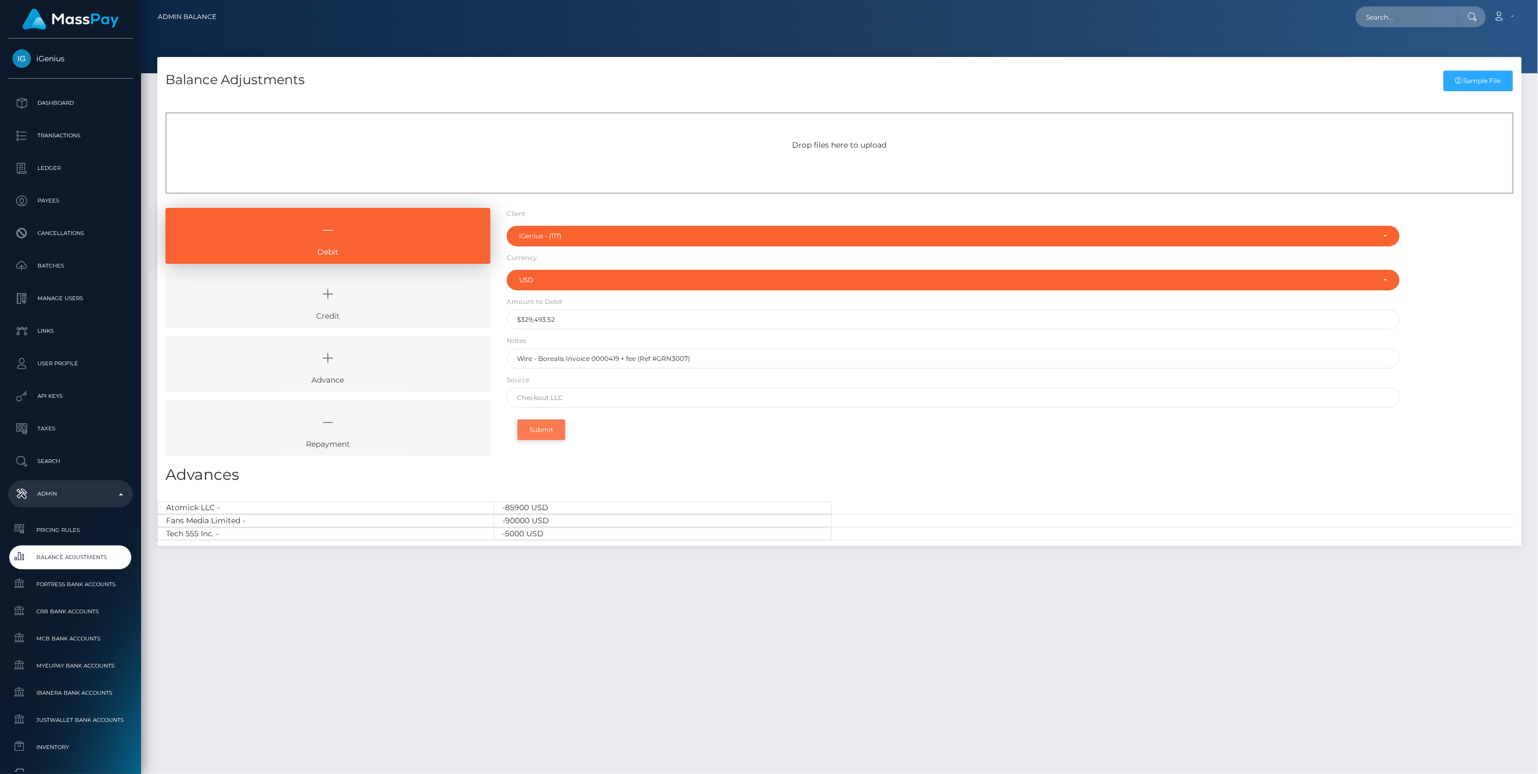
click at [545, 429] on button "Submit" at bounding box center [541, 429] width 48 height 21
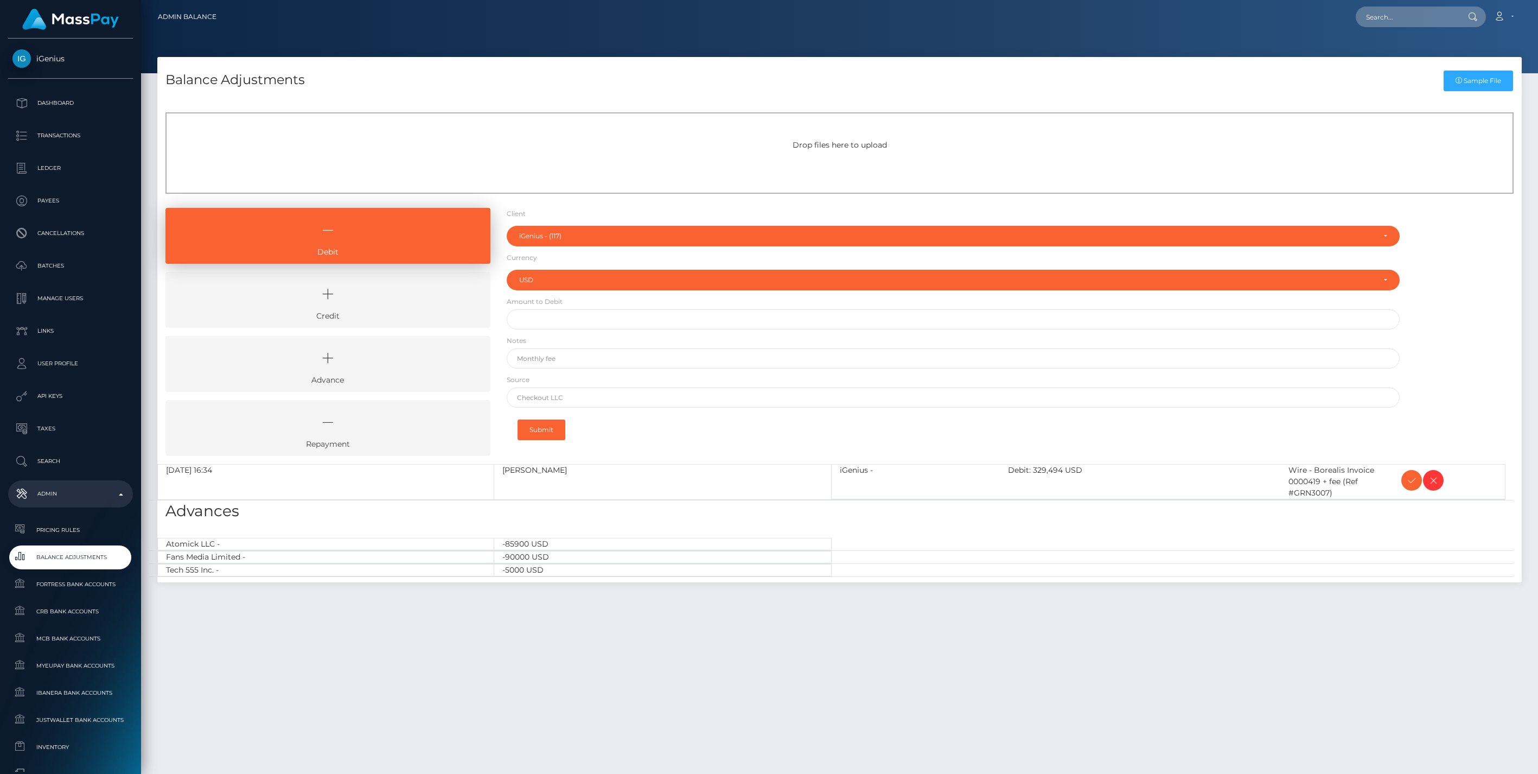
select select "117"
select select "USD"
click at [1412, 480] on icon at bounding box center [1411, 481] width 13 height 14
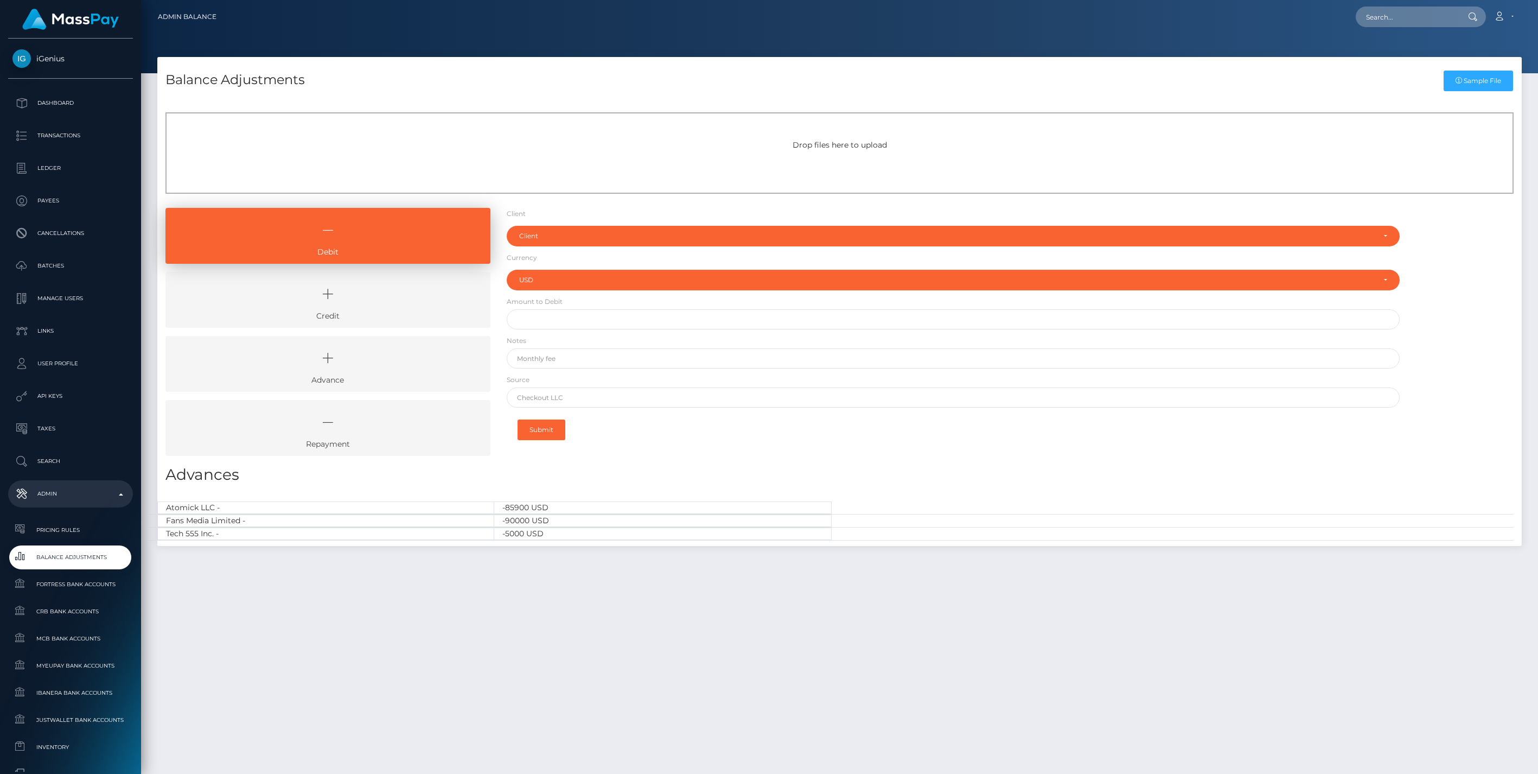
select select "USD"
click at [54, 169] on p "Ledger" at bounding box center [70, 168] width 116 height 16
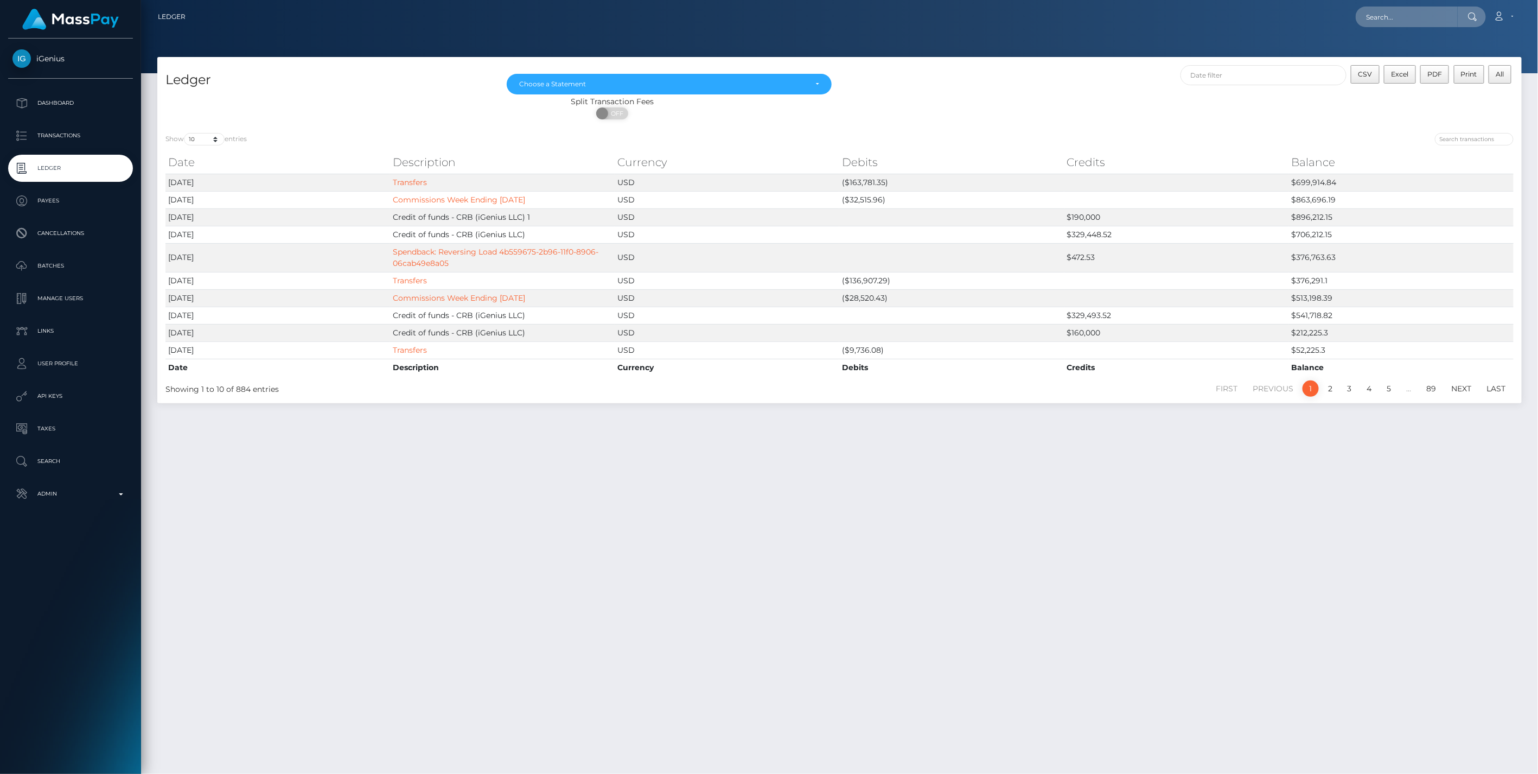
click at [1000, 571] on div "Ledger [DATE] [DATE] [DATE] [DATE] [DATE] [DATE] [DATE] [DATE] [DATE] [DATE] [D…" at bounding box center [839, 410] width 1397 height 707
click at [1223, 584] on div "Ledger [DATE] [DATE] [DATE] [DATE] [DATE] [DATE] [DATE] [DATE] [DATE] [DATE] [D…" at bounding box center [839, 410] width 1397 height 707
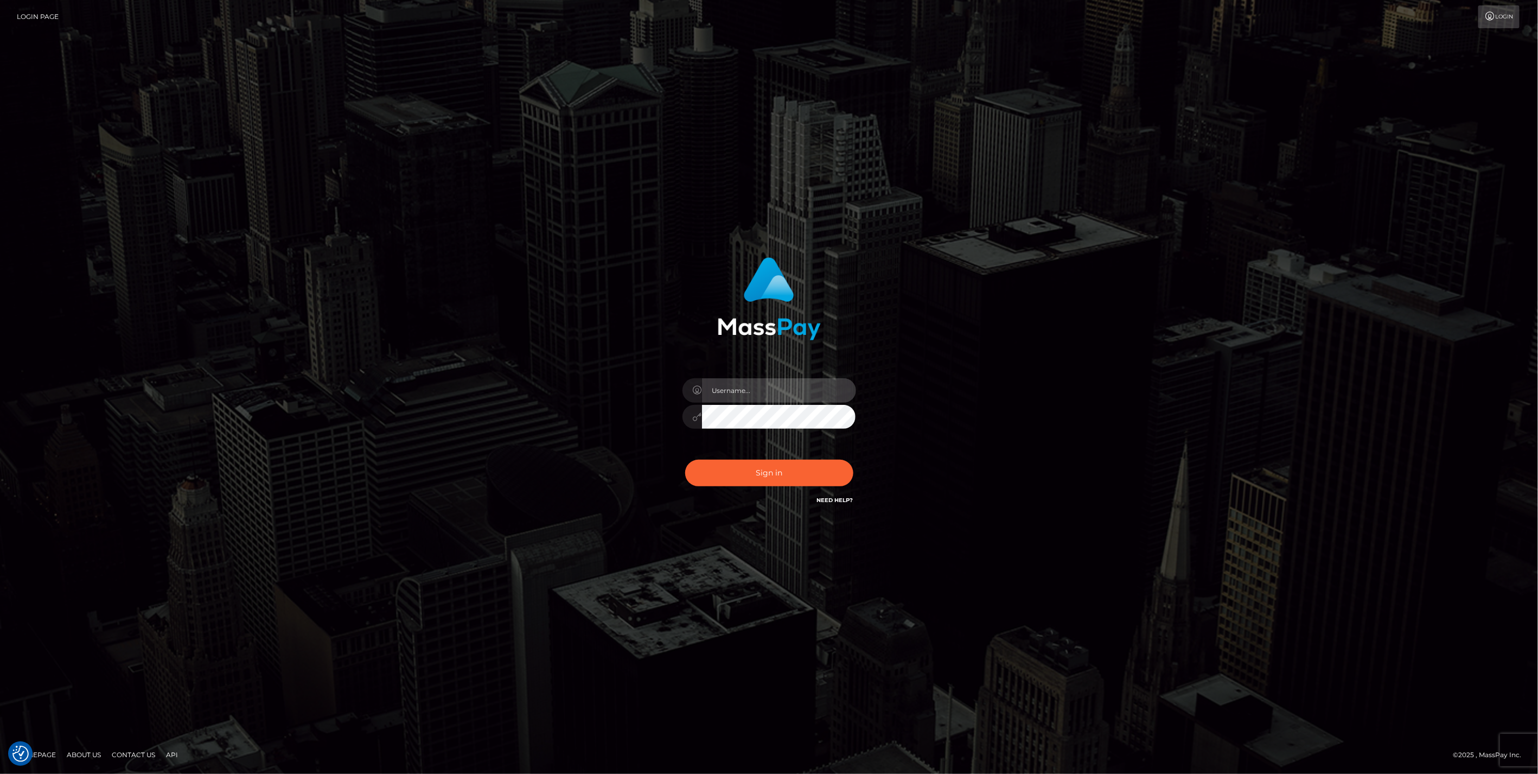
type input "jlo"
